Goal: Transaction & Acquisition: Purchase product/service

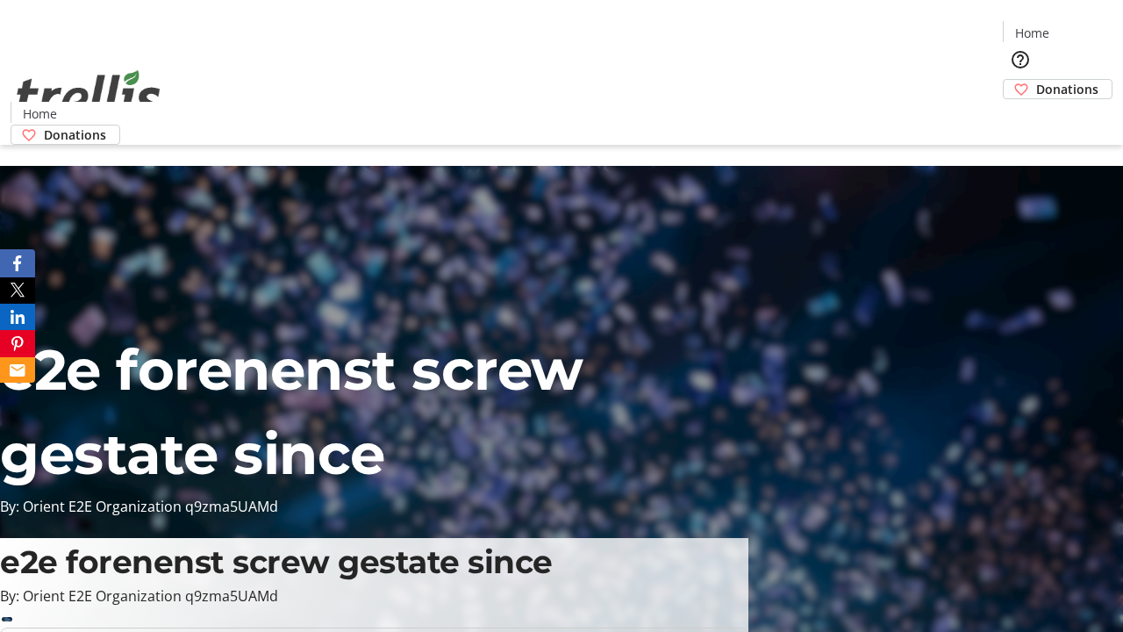
click at [1036, 80] on span "Donations" at bounding box center [1067, 89] width 62 height 18
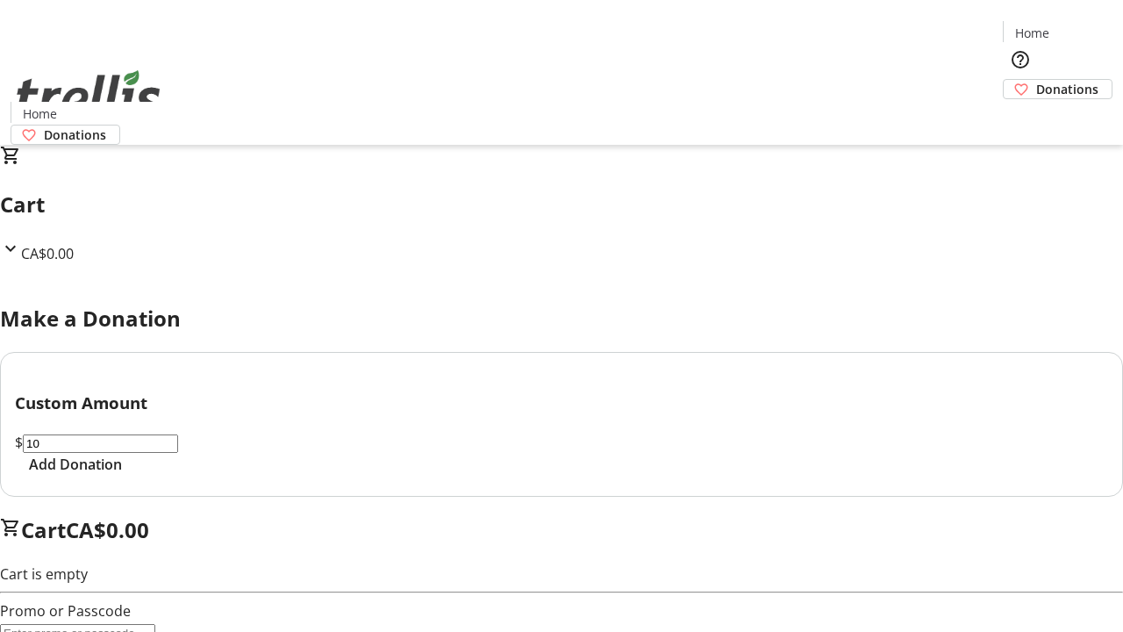
click at [122, 475] on span "Add Donation" at bounding box center [75, 464] width 93 height 21
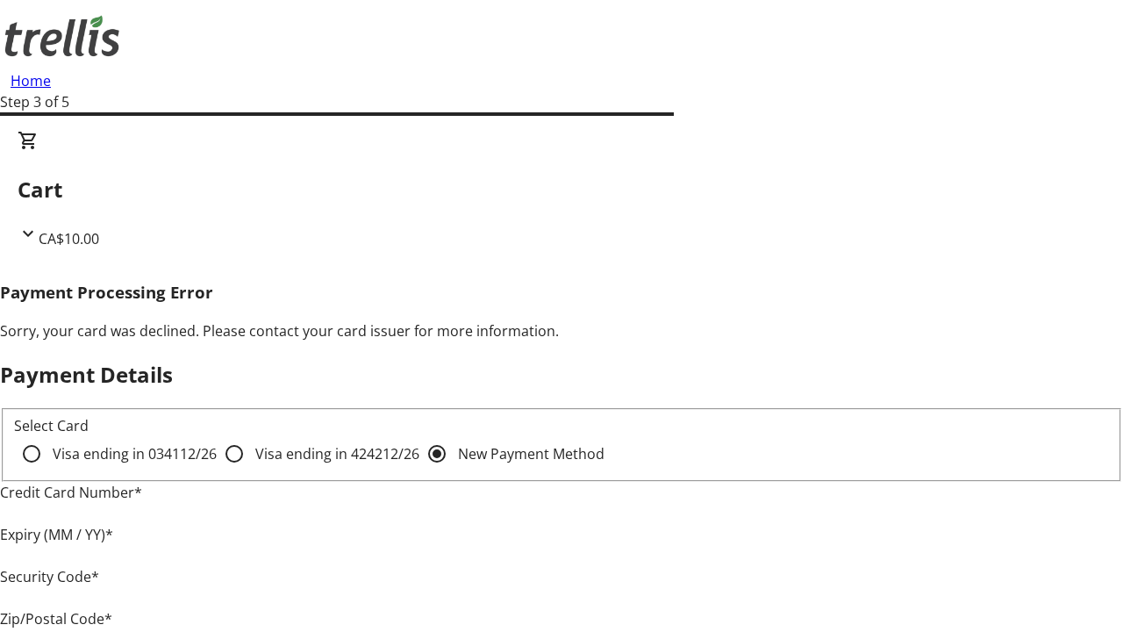
click at [217, 469] on input "Visa ending in 4242 12/26" at bounding box center [234, 453] width 35 height 35
radio input "true"
